Goal: Transaction & Acquisition: Book appointment/travel/reservation

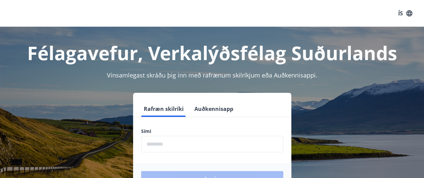
click at [160, 151] on input "phone" at bounding box center [212, 144] width 142 height 16
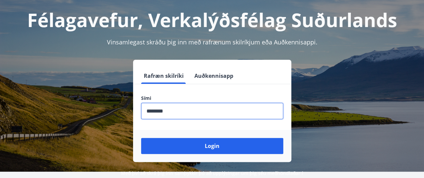
scroll to position [38, 0]
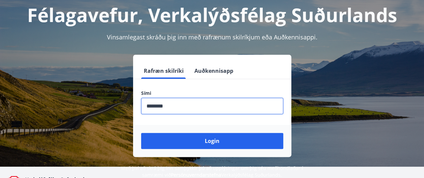
type input "********"
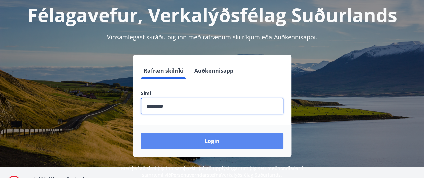
click at [228, 147] on button "Login" at bounding box center [212, 141] width 142 height 16
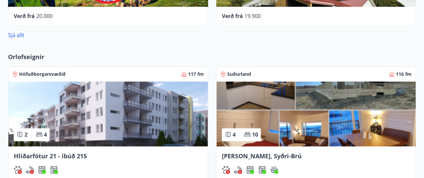
scroll to position [384, 0]
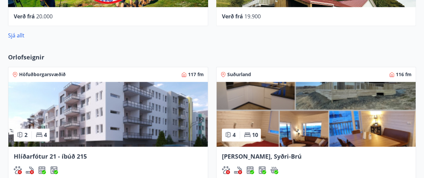
click at [265, 117] on img at bounding box center [315, 114] width 199 height 65
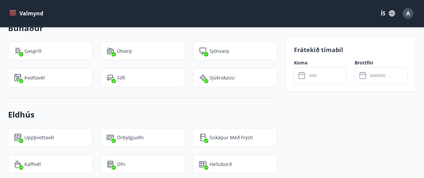
scroll to position [616, 0]
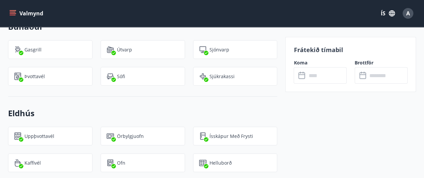
click at [318, 77] on input "text" at bounding box center [326, 75] width 40 height 16
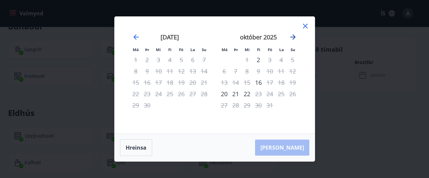
click at [293, 40] on icon "Move forward to switch to the next month." at bounding box center [293, 37] width 8 height 8
click at [293, 38] on icon "Move forward to switch to the next month." at bounding box center [292, 36] width 5 height 5
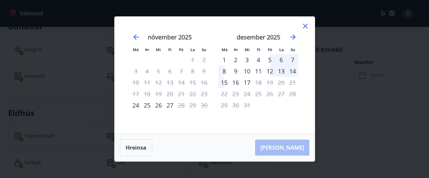
click at [279, 68] on div "13" at bounding box center [280, 71] width 11 height 11
click at [280, 63] on div "6" at bounding box center [280, 59] width 11 height 11
click at [283, 60] on div "6" at bounding box center [280, 59] width 11 height 11
click at [133, 40] on icon "Move backward to switch to the previous month." at bounding box center [136, 37] width 8 height 8
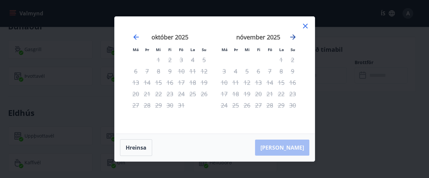
click at [293, 40] on icon "Move forward to switch to the next month." at bounding box center [292, 36] width 5 height 5
click at [282, 57] on div "6" at bounding box center [280, 59] width 11 height 11
click at [272, 59] on div "5" at bounding box center [269, 59] width 11 height 11
click at [284, 57] on div "6" at bounding box center [280, 59] width 11 height 11
click at [294, 57] on div "7" at bounding box center [292, 59] width 11 height 11
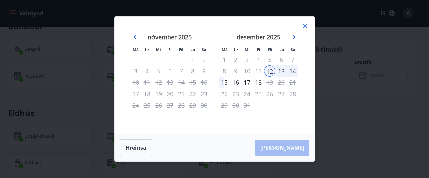
click at [280, 62] on div "6" at bounding box center [280, 59] width 11 height 11
click at [290, 63] on div "7" at bounding box center [292, 59] width 11 height 11
click at [269, 74] on div "12" at bounding box center [269, 71] width 11 height 11
click at [238, 83] on div "16" at bounding box center [235, 82] width 11 height 11
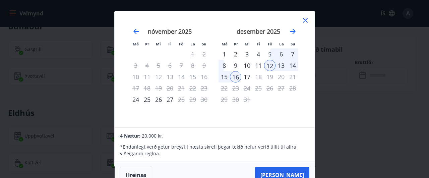
click at [280, 68] on div "13" at bounding box center [280, 65] width 11 height 11
click at [269, 58] on div "5" at bounding box center [269, 54] width 11 height 11
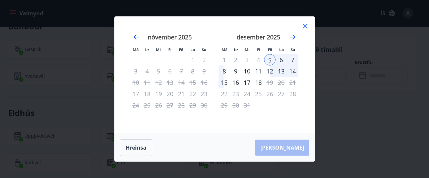
click at [220, 72] on div "8" at bounding box center [223, 71] width 11 height 11
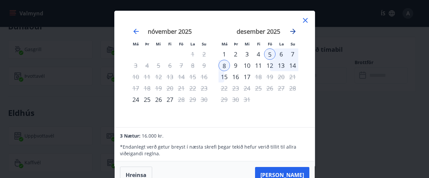
click at [290, 33] on icon "Move forward to switch to the next month." at bounding box center [293, 31] width 8 height 8
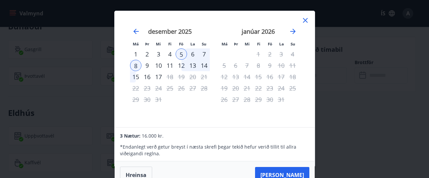
click at [305, 39] on div "nóvember 2025 1 2 3 4 5 6 7 8 9 10 11 12 13 14 15 16 17 18 19 20 21 22 23 24 25…" at bounding box center [303, 74] width 355 height 110
click at [296, 33] on icon "Move forward to switch to the next month." at bounding box center [293, 31] width 8 height 8
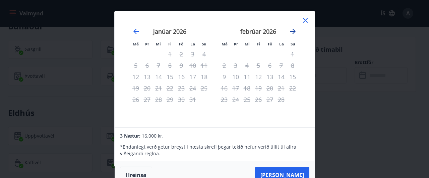
click at [293, 34] on icon "Move forward to switch to the next month." at bounding box center [293, 31] width 8 height 8
click at [294, 35] on icon "Move forward to switch to the next month." at bounding box center [293, 31] width 8 height 8
click at [136, 31] on icon "Move backward to switch to the previous month." at bounding box center [135, 31] width 5 height 5
click at [134, 33] on icon "Move backward to switch to the previous month." at bounding box center [136, 31] width 8 height 8
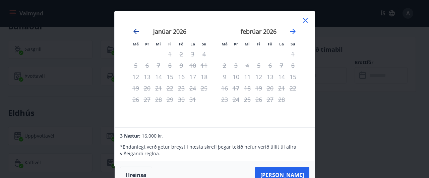
click at [135, 31] on icon "Move backward to switch to the previous month." at bounding box center [135, 31] width 5 height 5
click at [136, 31] on icon "Move backward to switch to the previous month." at bounding box center [135, 31] width 5 height 5
click at [136, 33] on icon "Move backward to switch to the previous month." at bounding box center [136, 31] width 8 height 8
click at [293, 30] on icon "Move forward to switch to the next month." at bounding box center [292, 31] width 5 height 5
click at [305, 20] on icon at bounding box center [304, 20] width 1 height 1
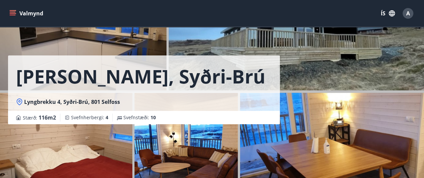
scroll to position [0, 0]
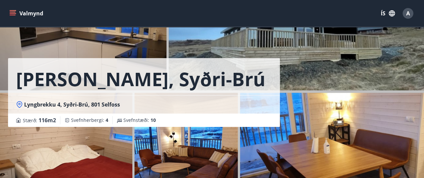
click at [113, 160] on div "Lyngbrekka, [PERSON_NAME] 4, Syðri-Brú, 801 Selfoss Stærð : 116 m2 [GEOGRAPHIC_…" at bounding box center [144, 100] width 272 height 201
click at [163, 168] on div "Lyngbrekka, [PERSON_NAME] 4, Syðri-Brú, 801 Selfoss Stærð : 116 m2 [GEOGRAPHIC_…" at bounding box center [144, 100] width 272 height 201
click at [291, 49] on div "Lyngbrekka, [PERSON_NAME] 4, Syðri-Brú, 801 Selfoss Stærð : 116 m2 [GEOGRAPHIC_…" at bounding box center [212, 100] width 408 height 201
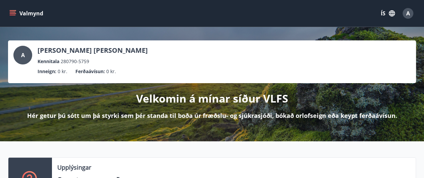
click at [18, 11] on button "Valmynd" at bounding box center [27, 13] width 38 height 12
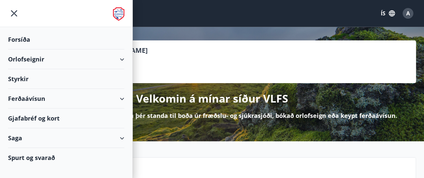
click at [97, 62] on div "Orlofseignir" at bounding box center [66, 60] width 116 height 20
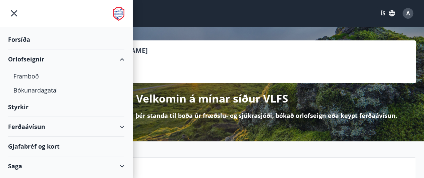
click at [93, 67] on div "Orlofseignir" at bounding box center [66, 60] width 116 height 20
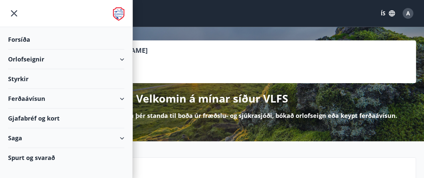
click at [93, 71] on div "Styrkir" at bounding box center [66, 79] width 116 height 20
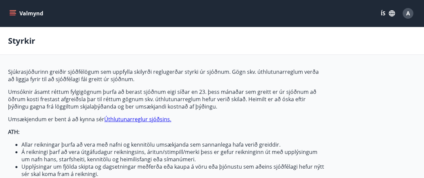
type input "***"
click at [27, 11] on button "Valmynd" at bounding box center [27, 13] width 38 height 12
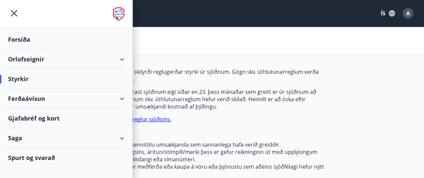
click at [69, 141] on div "Saga" at bounding box center [66, 139] width 116 height 20
click at [408, 19] on button "A" at bounding box center [408, 13] width 16 height 16
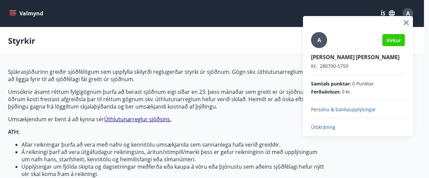
click at [326, 131] on div "A Virkur [PERSON_NAME] [PERSON_NAME] Kt. 280790-5759 Samtals punktar : 0 Punkta…" at bounding box center [358, 76] width 110 height 120
click at [332, 130] on p "Útskráning" at bounding box center [358, 127] width 94 height 7
